Goal: Find contact information: Obtain details needed to contact an individual or organization

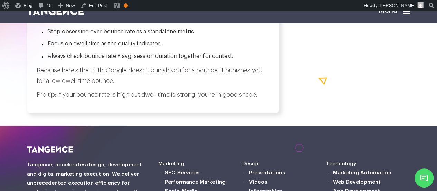
scroll to position [1160, 0]
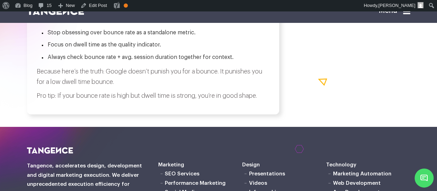
click at [407, 13] on icon at bounding box center [407, 11] width 7 height 8
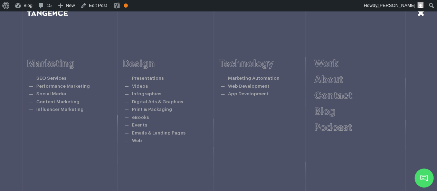
click at [418, 16] on icon at bounding box center [421, 12] width 7 height 9
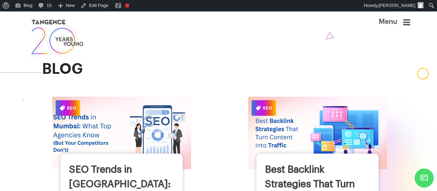
click at [162, 122] on img at bounding box center [121, 133] width 153 height 80
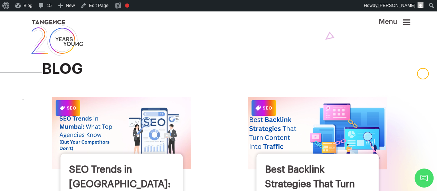
click at [271, 116] on span "SEO" at bounding box center [264, 108] width 25 height 16
click at [293, 133] on img at bounding box center [317, 133] width 153 height 80
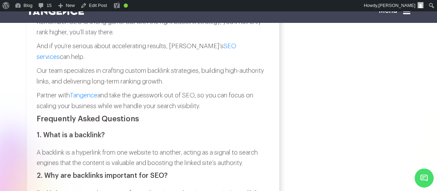
scroll to position [2094, 0]
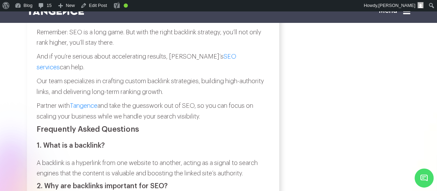
click at [40, 72] on p "And if you’re serious about accelerating results, [PERSON_NAME]’s SEO services …" at bounding box center [153, 61] width 233 height 21
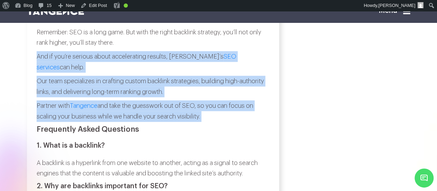
click at [211, 121] on p "Partner with [PERSON_NAME] and take the guesswork out of SEO, so you can focus …" at bounding box center [153, 110] width 233 height 21
copy div "And if you’re serious about accelerating results, [PERSON_NAME]’s SEO services …"
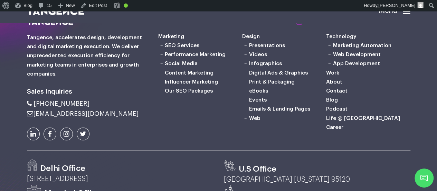
scroll to position [2552, 0]
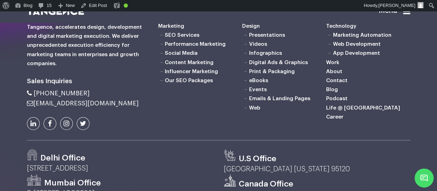
click at [184, 38] on link "SEO Services" at bounding box center [182, 35] width 35 height 6
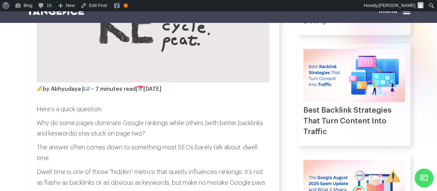
scroll to position [192, 0]
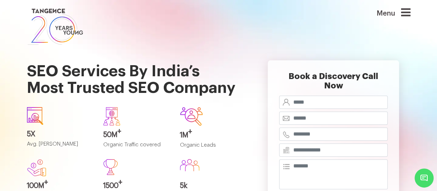
click at [411, 10] on icon at bounding box center [405, 12] width 9 height 11
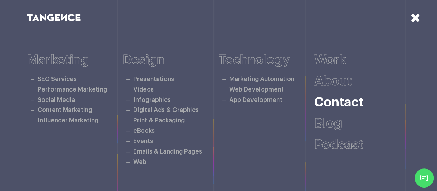
click at [326, 104] on link "Contact" at bounding box center [339, 102] width 49 height 13
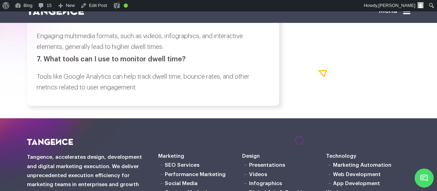
scroll to position [2865, 0]
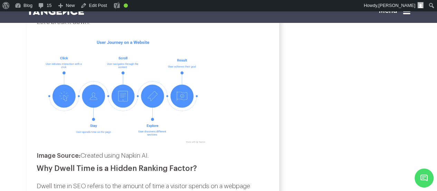
scroll to position [607, 0]
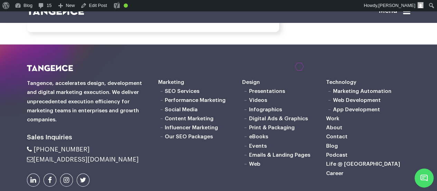
scroll to position [3096, 0]
